Goal: Check status: Check status

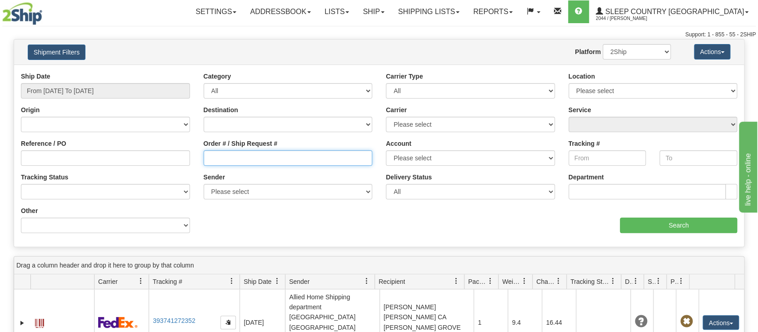
click at [221, 153] on input "Order # / Ship Request #" at bounding box center [288, 157] width 169 height 15
paste input "1059559"
drag, startPoint x: 196, startPoint y: 150, endPoint x: 146, endPoint y: 125, distance: 55.9
click at [146, 125] on div "Ship Date From [DATE] To [DATE] Category All Inbound Outbound Carrier Type All …" at bounding box center [379, 156] width 730 height 168
type input "9"
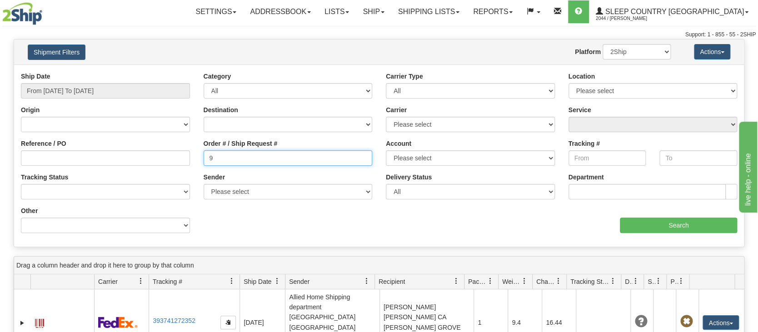
click at [255, 158] on input "9" at bounding box center [288, 157] width 169 height 15
click at [82, 158] on input "Reference / PO" at bounding box center [105, 157] width 169 height 15
paste input "1059559"
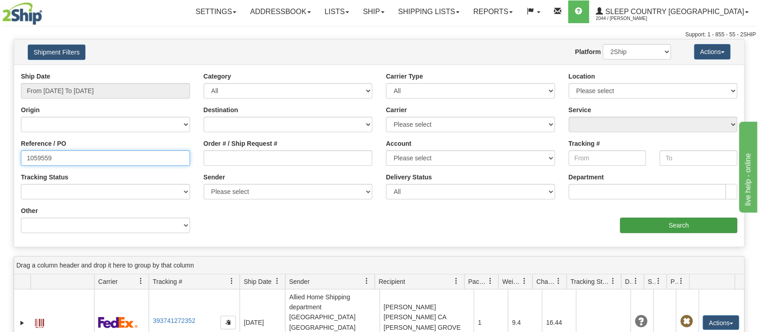
type input "1059559"
click at [659, 220] on input "Search" at bounding box center [678, 225] width 117 height 15
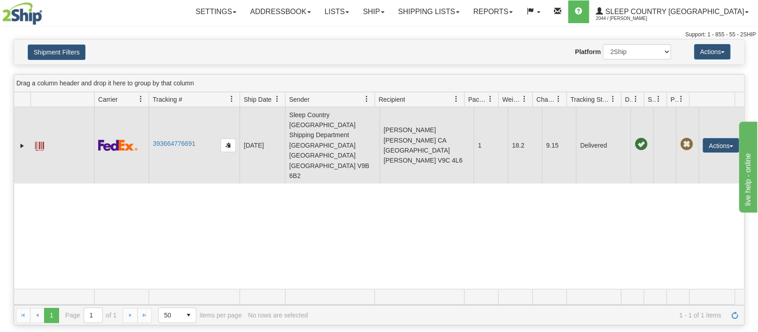
click at [171, 115] on td "393664776691" at bounding box center [194, 145] width 91 height 76
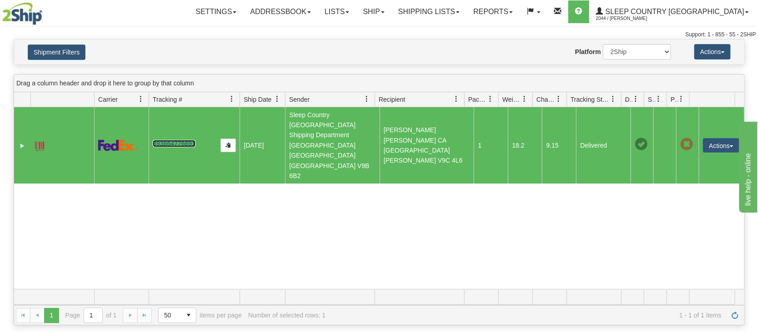
click at [175, 140] on link "393664776691" at bounding box center [174, 143] width 42 height 7
